Goal: Communication & Community: Answer question/provide support

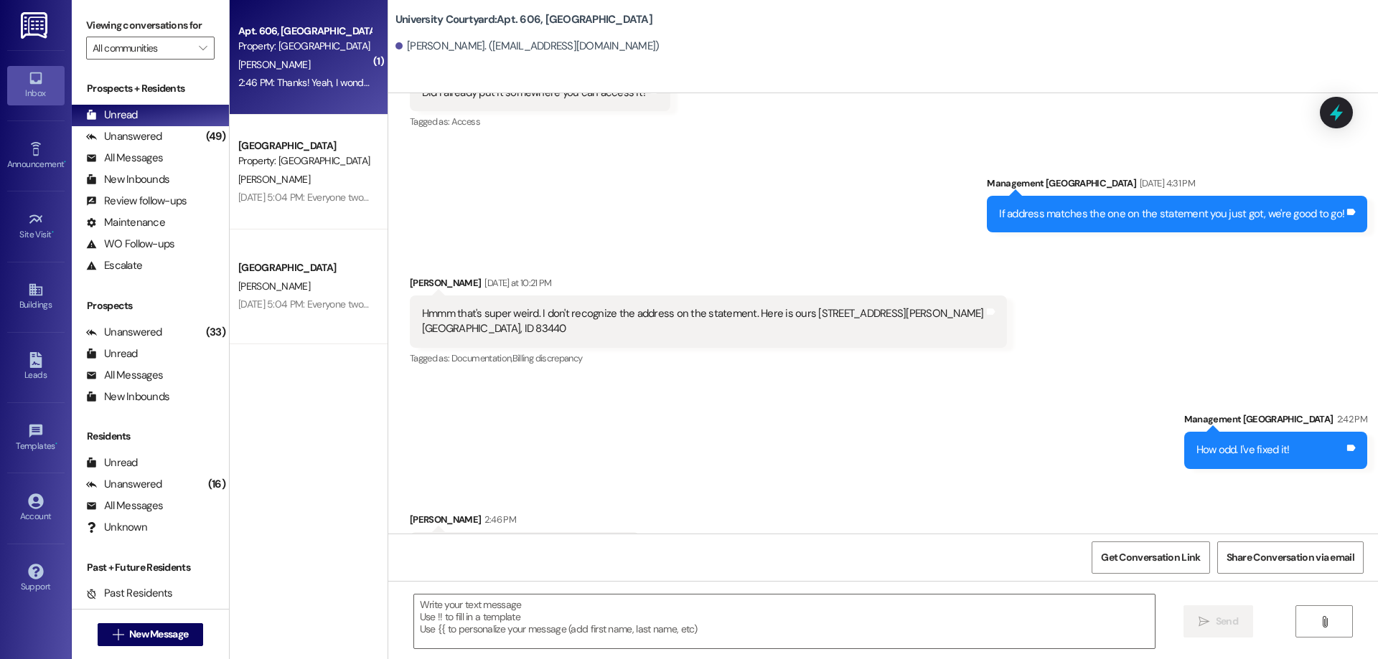
scroll to position [24373, 0]
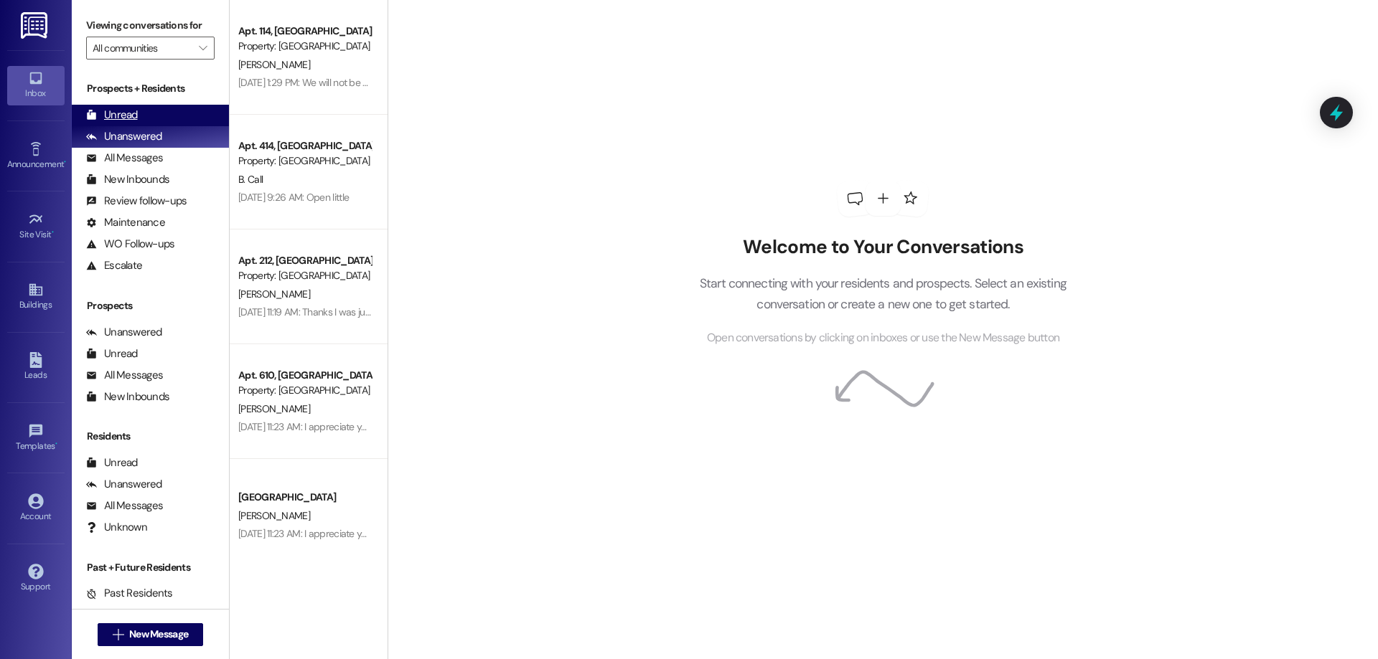
click at [144, 108] on div "Unread (0)" at bounding box center [150, 116] width 157 height 22
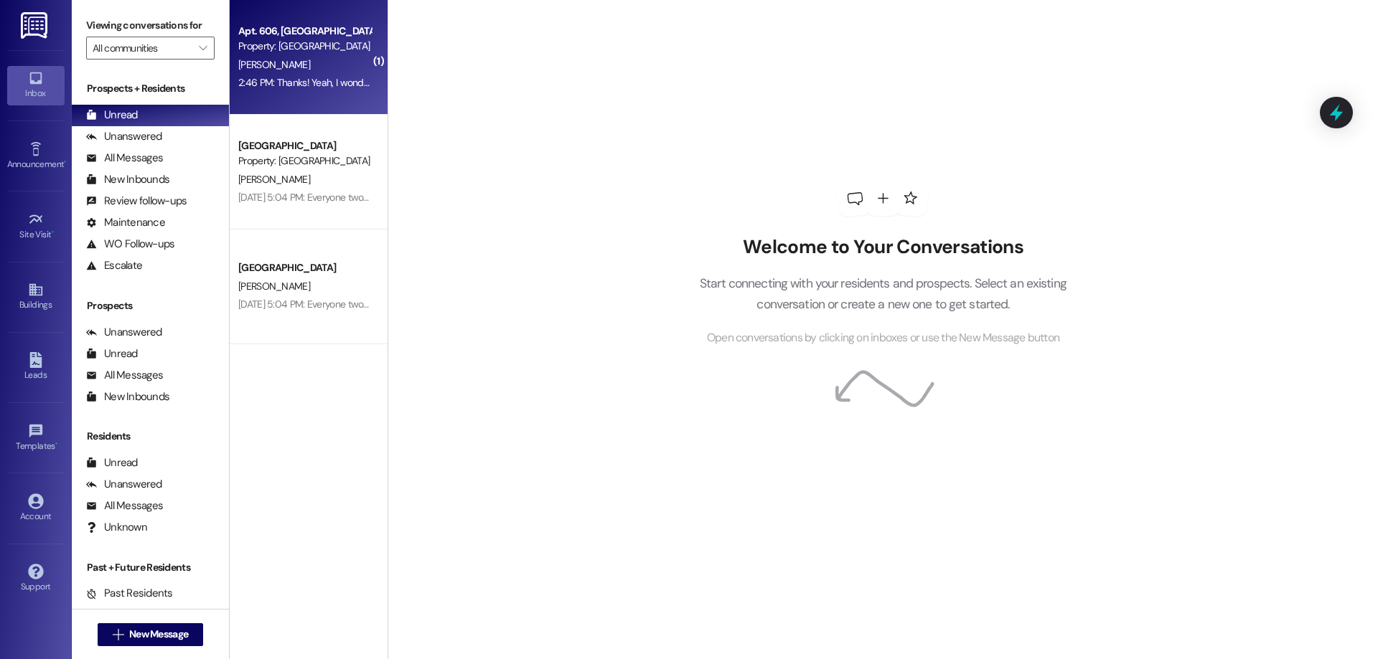
click at [301, 81] on div "2:46 PM: Thanks! Yeah, I wonder how that happened 2:46 PM: Thanks! Yeah, I wond…" at bounding box center [348, 82] width 220 height 13
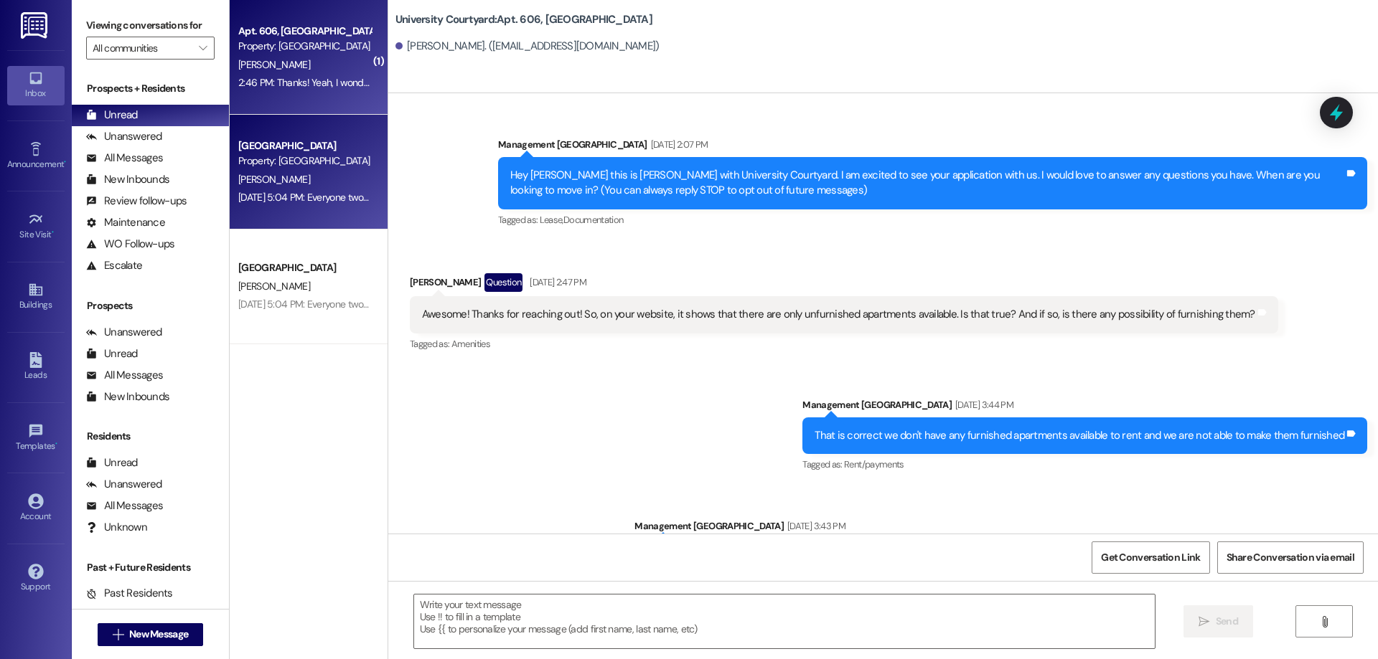
scroll to position [24394, 0]
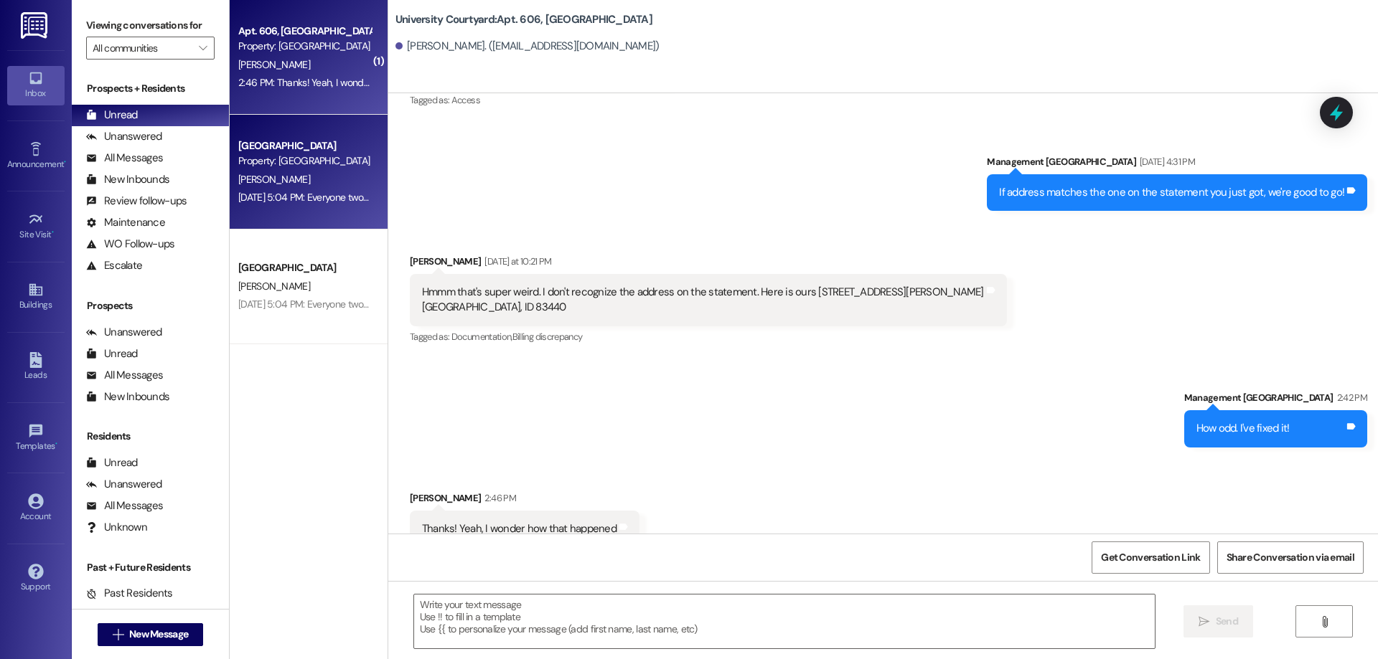
click at [303, 184] on div "[PERSON_NAME]" at bounding box center [305, 180] width 136 height 18
